Goal: Task Accomplishment & Management: Use online tool/utility

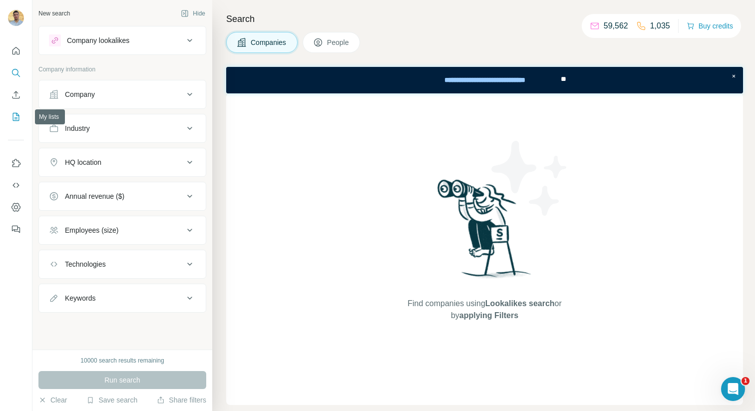
click at [14, 119] on icon "My lists" at bounding box center [16, 117] width 10 height 10
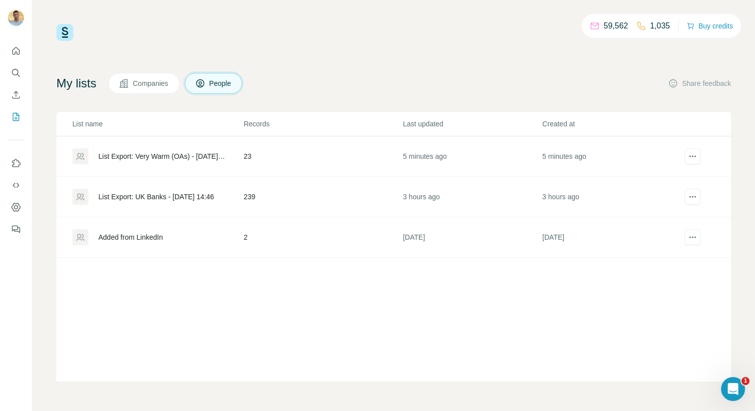
click at [136, 157] on div "List Export: Very Warm (OAs) - [DATE] 18:06" at bounding box center [162, 156] width 128 height 10
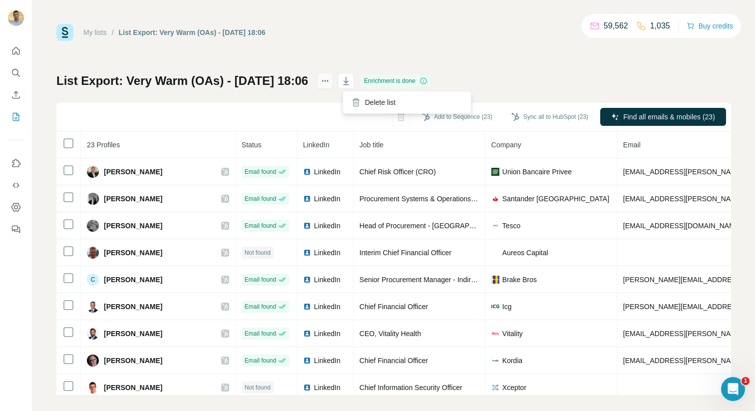
click at [333, 75] on button "actions" at bounding box center [325, 81] width 16 height 16
click at [327, 31] on div "My lists / List Export: Very Warm (OAs) - 08/10/2025 18:06 59,562 1,035 Buy cre…" at bounding box center [393, 32] width 675 height 17
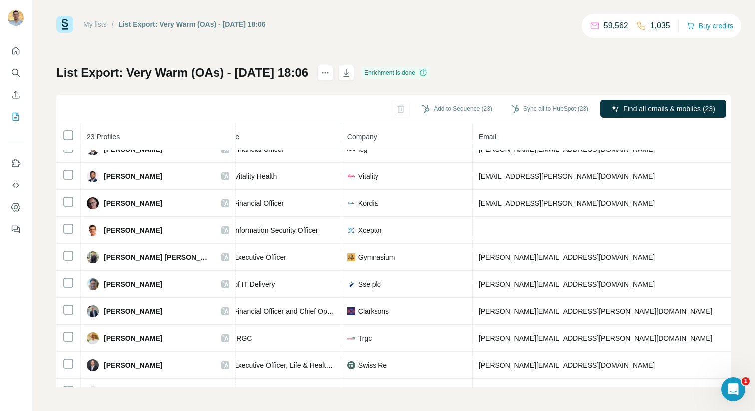
scroll to position [0, 144]
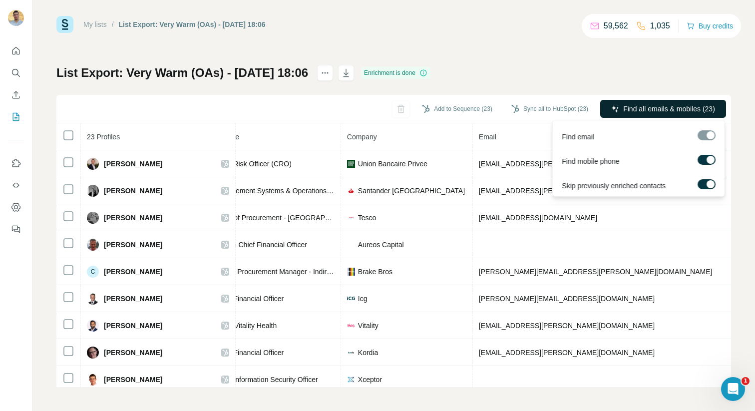
click at [618, 108] on button "Find all emails & mobiles (23)" at bounding box center [663, 109] width 126 height 18
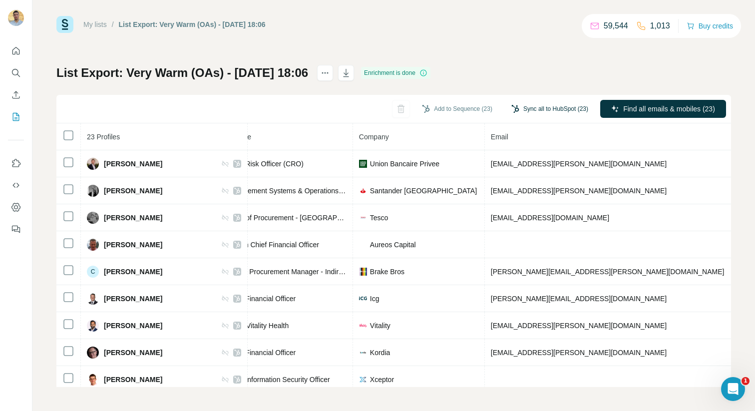
click at [535, 108] on button "Sync all to HubSpot (23)" at bounding box center [549, 108] width 91 height 15
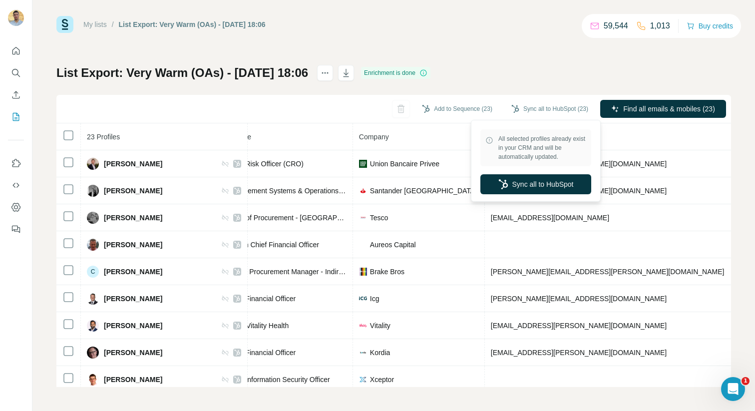
click at [558, 173] on div "All selected profiles already exist in your CRM and will be automatically updat…" at bounding box center [535, 160] width 125 height 77
click at [555, 178] on button "Sync all to HubSpot" at bounding box center [535, 184] width 111 height 20
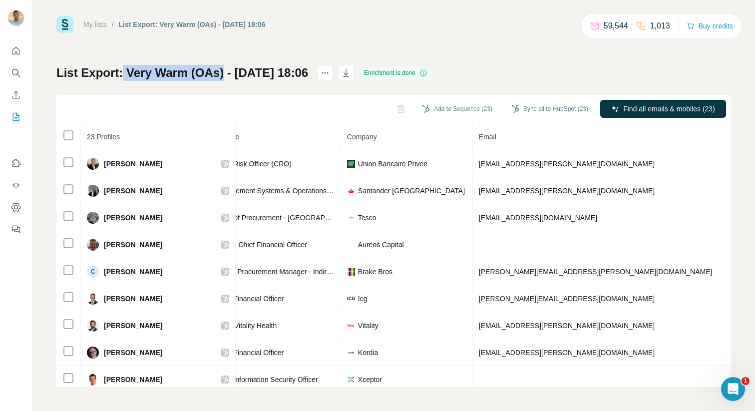
drag, startPoint x: 124, startPoint y: 70, endPoint x: 222, endPoint y: 67, distance: 97.4
click at [222, 67] on h1 "List Export: Very Warm (OAs) - 08/10/2025 18:06" at bounding box center [182, 73] width 252 height 16
copy h1 "Very Warm (OAs)"
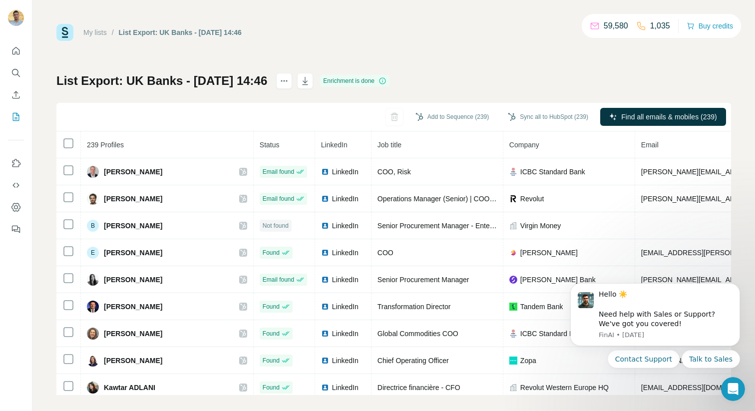
scroll to position [40, 347]
